Goal: Task Accomplishment & Management: Manage account settings

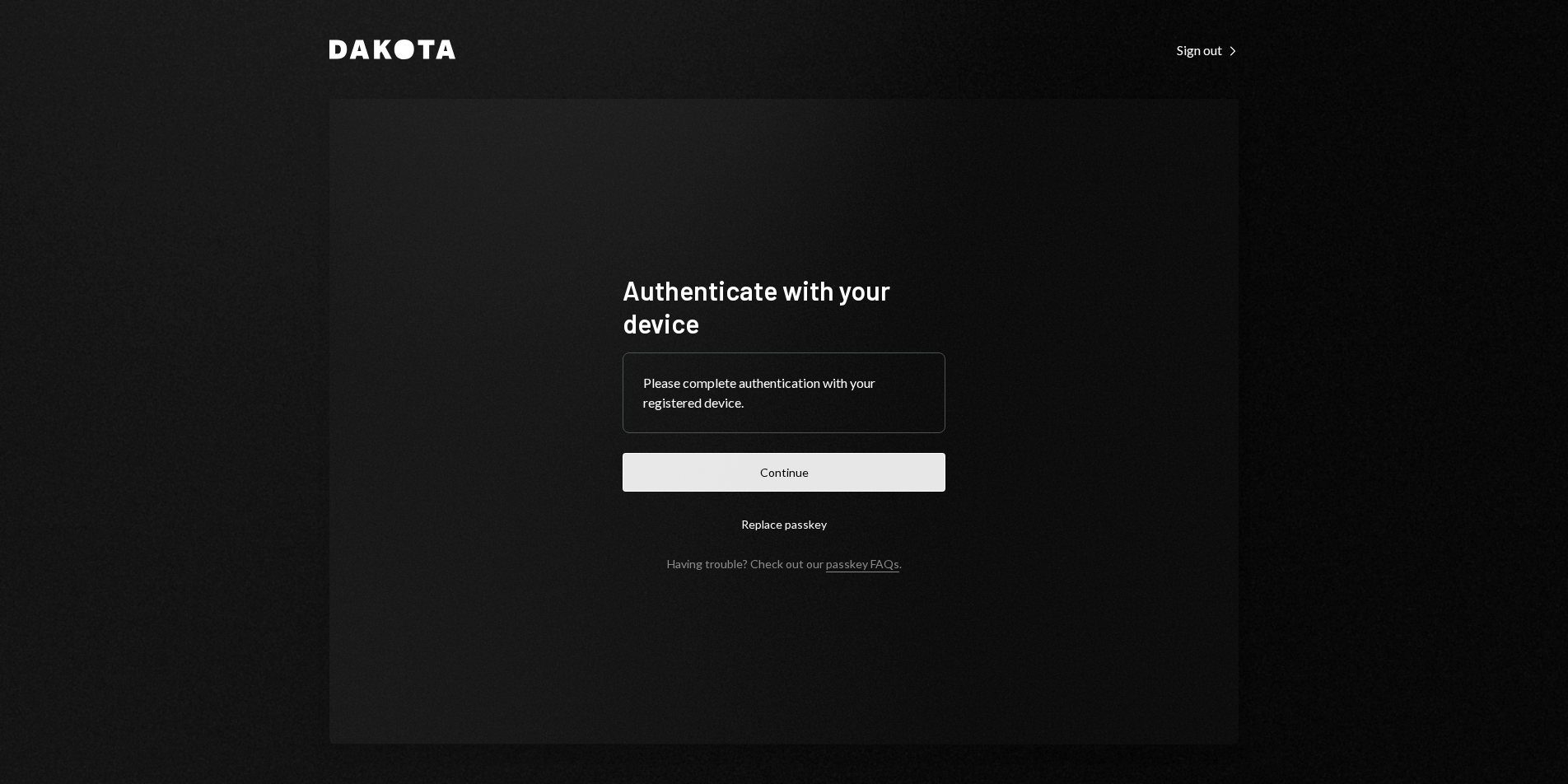
click at [822, 492] on form "Authenticate with your device Please complete authentication with your register…" at bounding box center [784, 422] width 322 height 298
click at [812, 479] on button "Continue" at bounding box center [784, 472] width 322 height 38
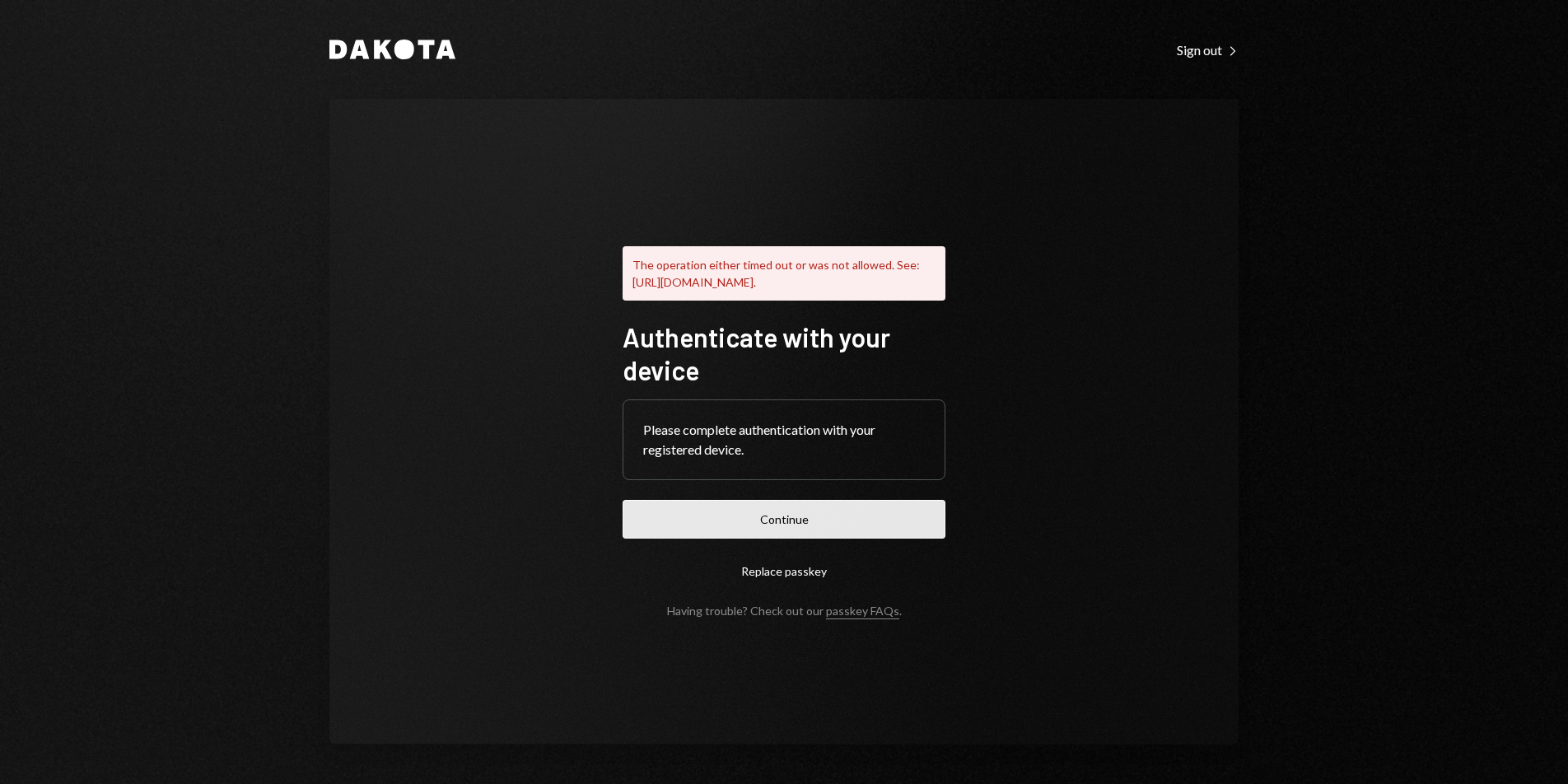
click at [833, 528] on button "Continue" at bounding box center [784, 519] width 322 height 38
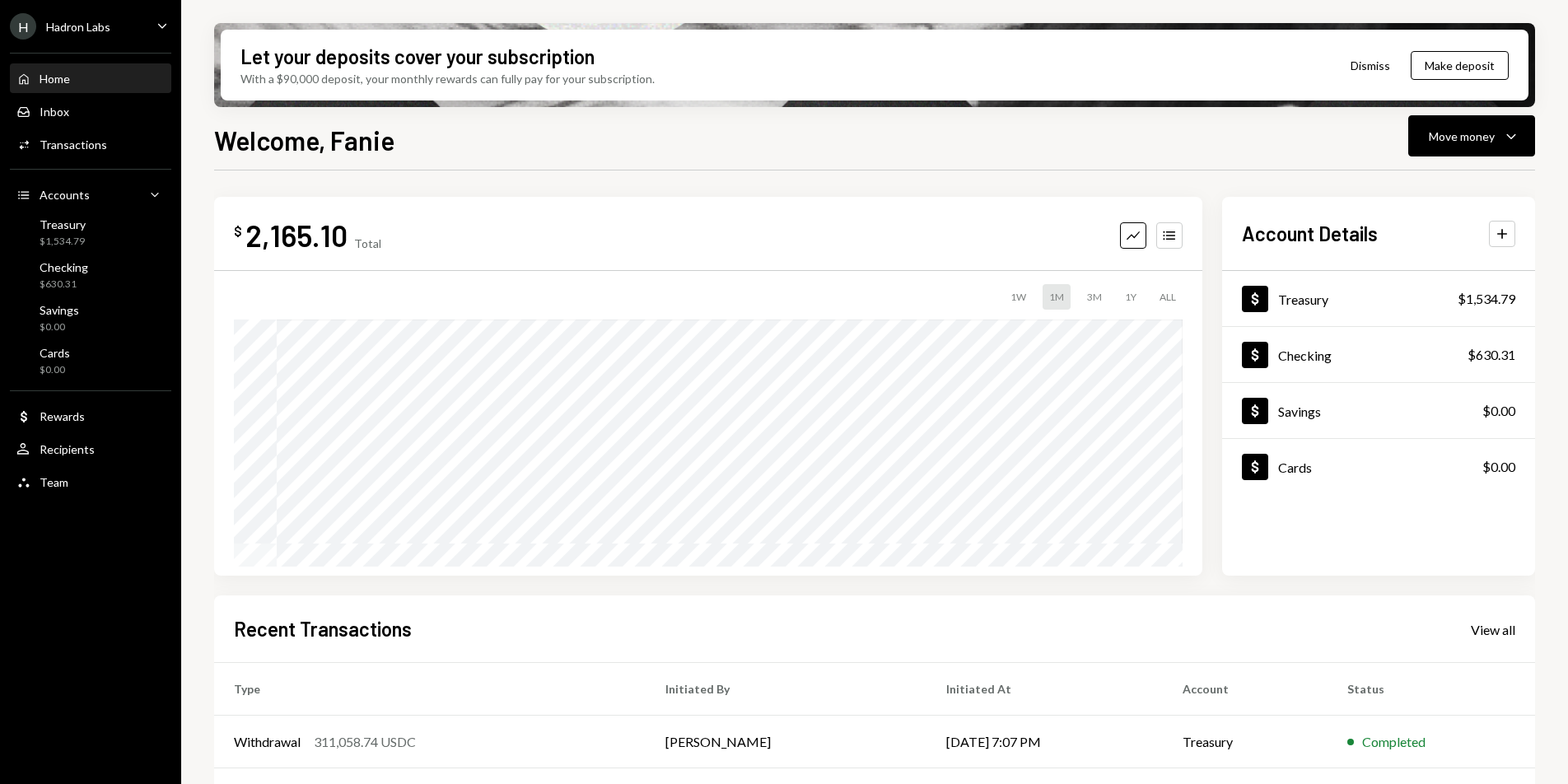
click at [107, 46] on div "Home Home Inbox Inbox Activities Transactions Accounts Accounts Caret Down Trea…" at bounding box center [90, 272] width 181 height 458
click at [89, 32] on div "Hadron Labs" at bounding box center [77, 27] width 64 height 14
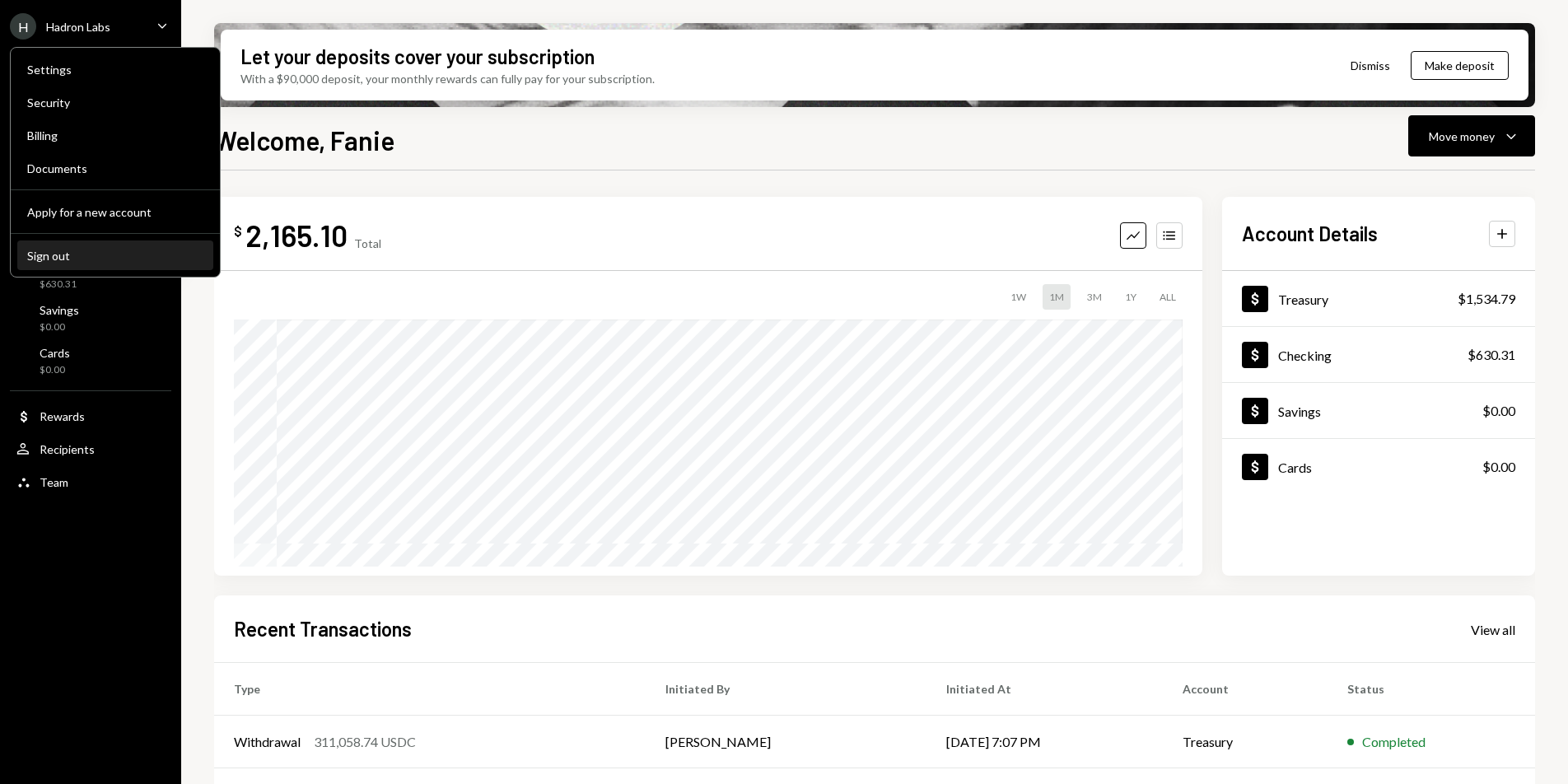
click at [92, 266] on button "Sign out" at bounding box center [115, 256] width 196 height 30
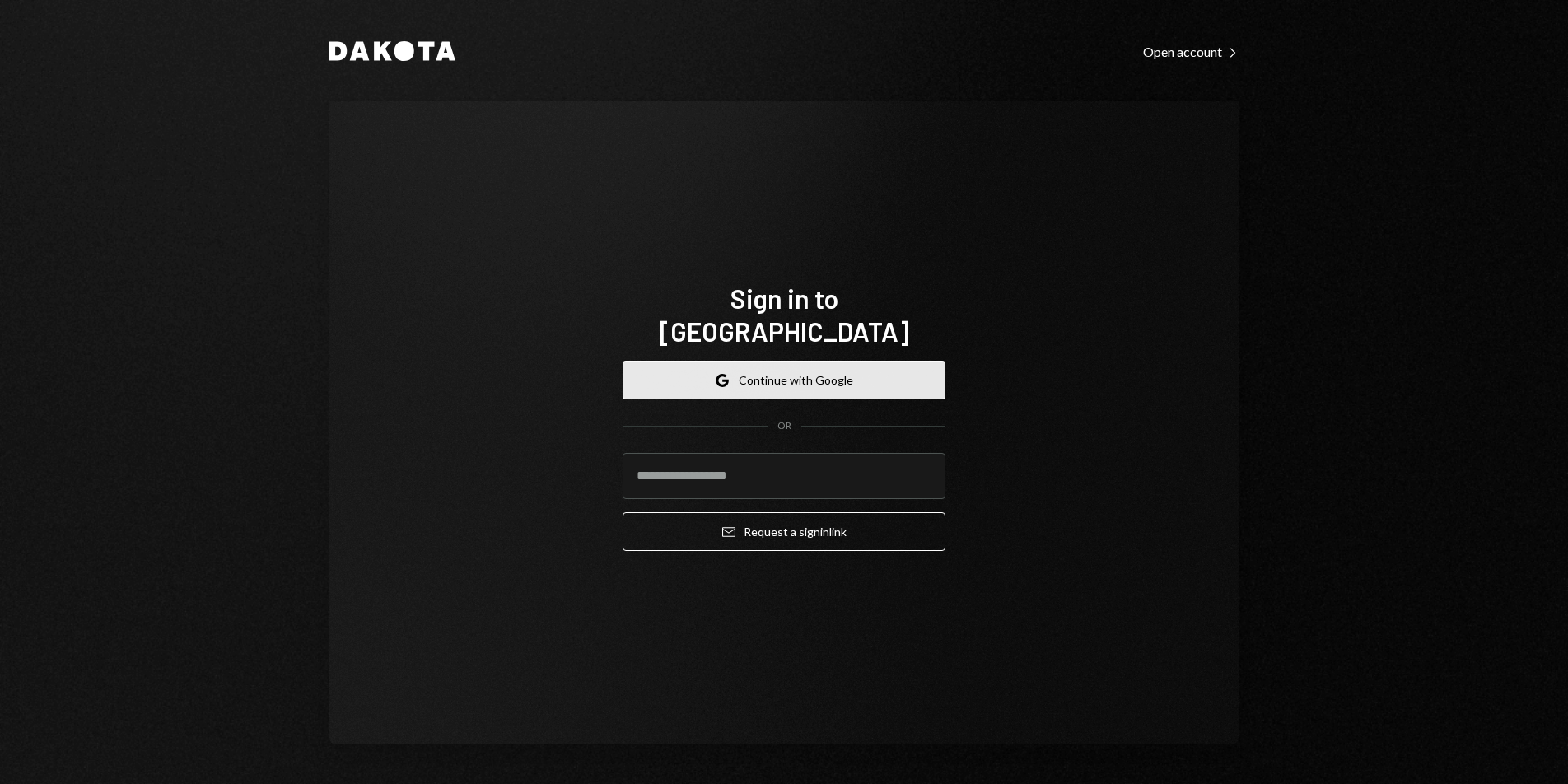
click at [842, 361] on button "Google Continue with Google" at bounding box center [784, 380] width 322 height 38
